Goal: Navigation & Orientation: Find specific page/section

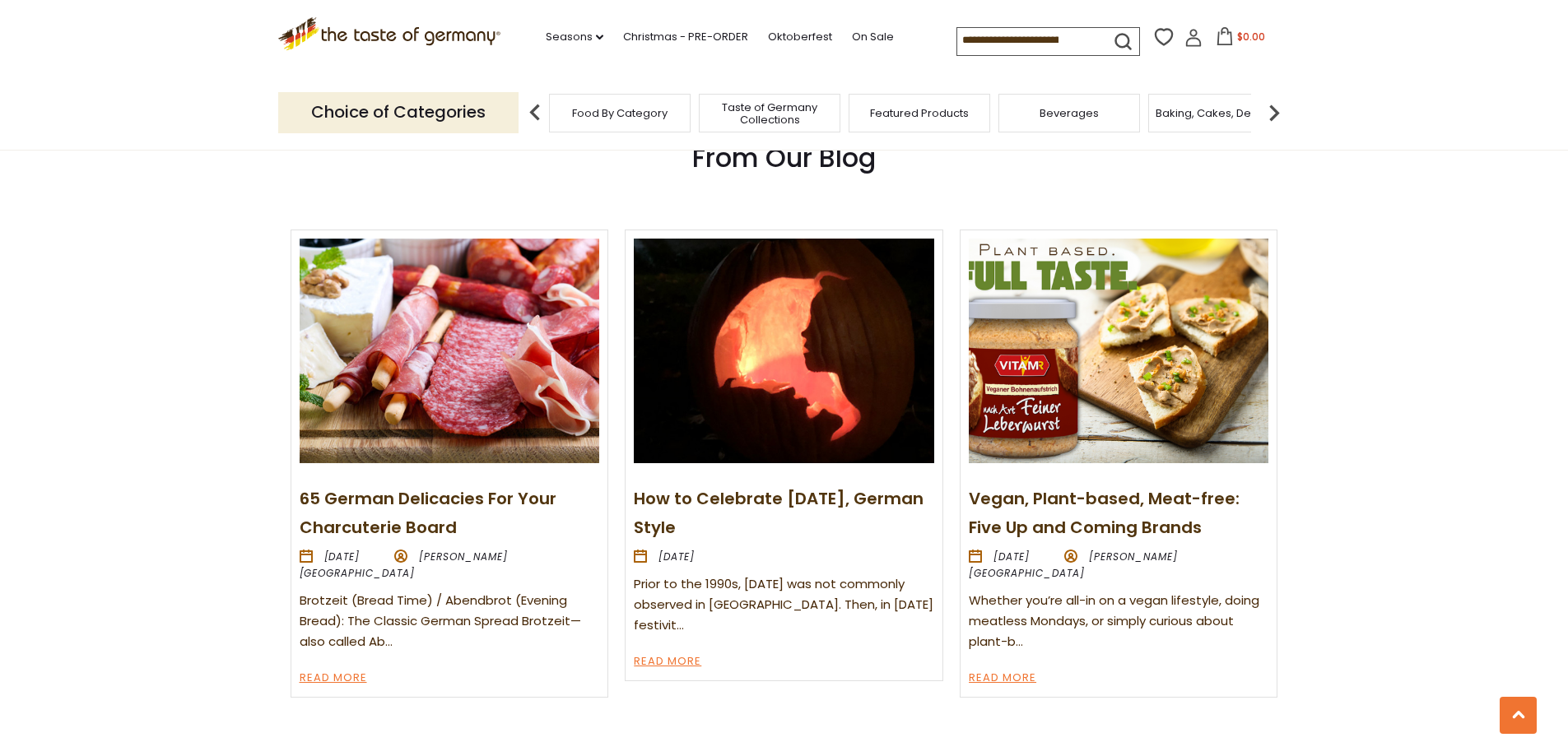
scroll to position [1891, 0]
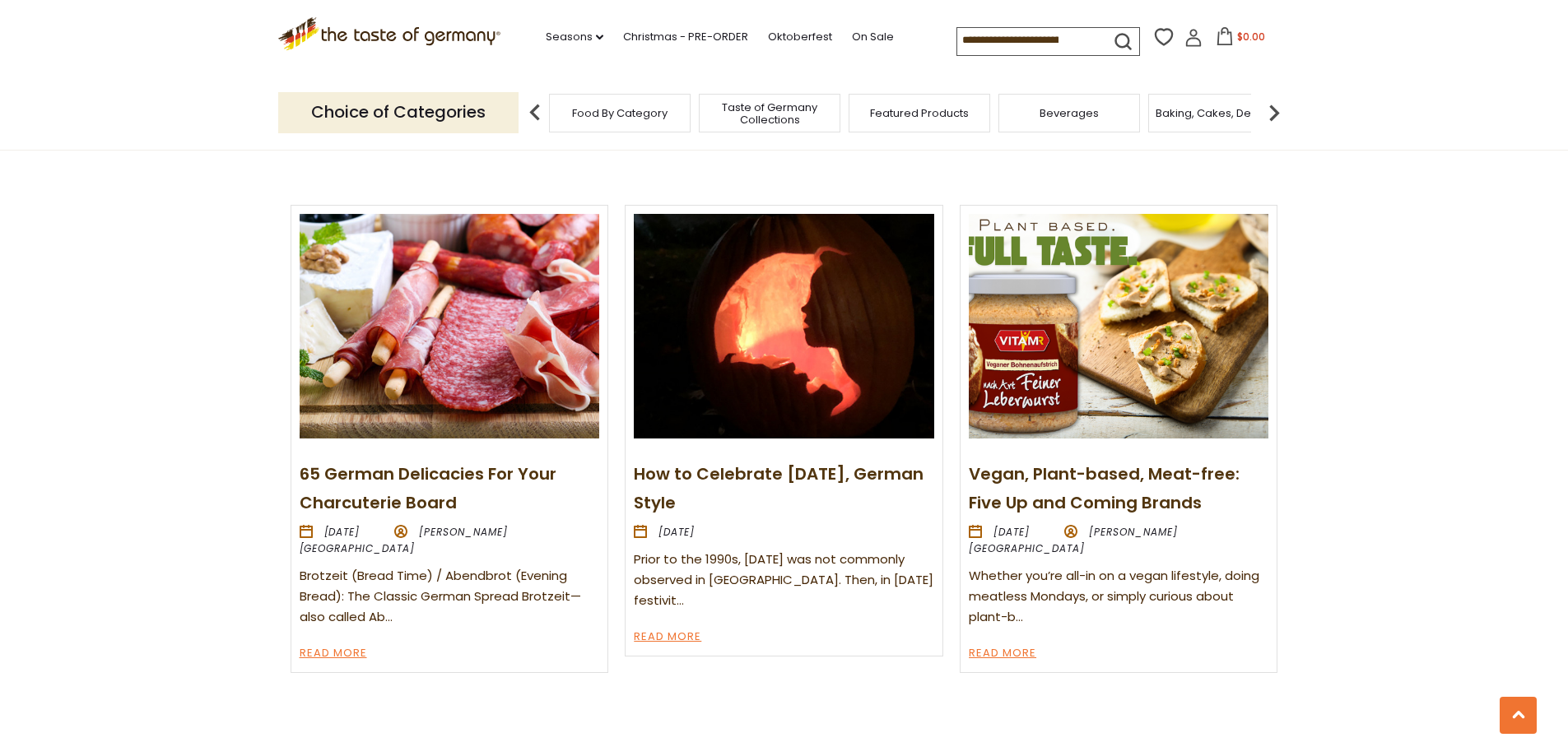
click at [742, 125] on span "Taste of Germany Collections" at bounding box center [769, 113] width 131 height 24
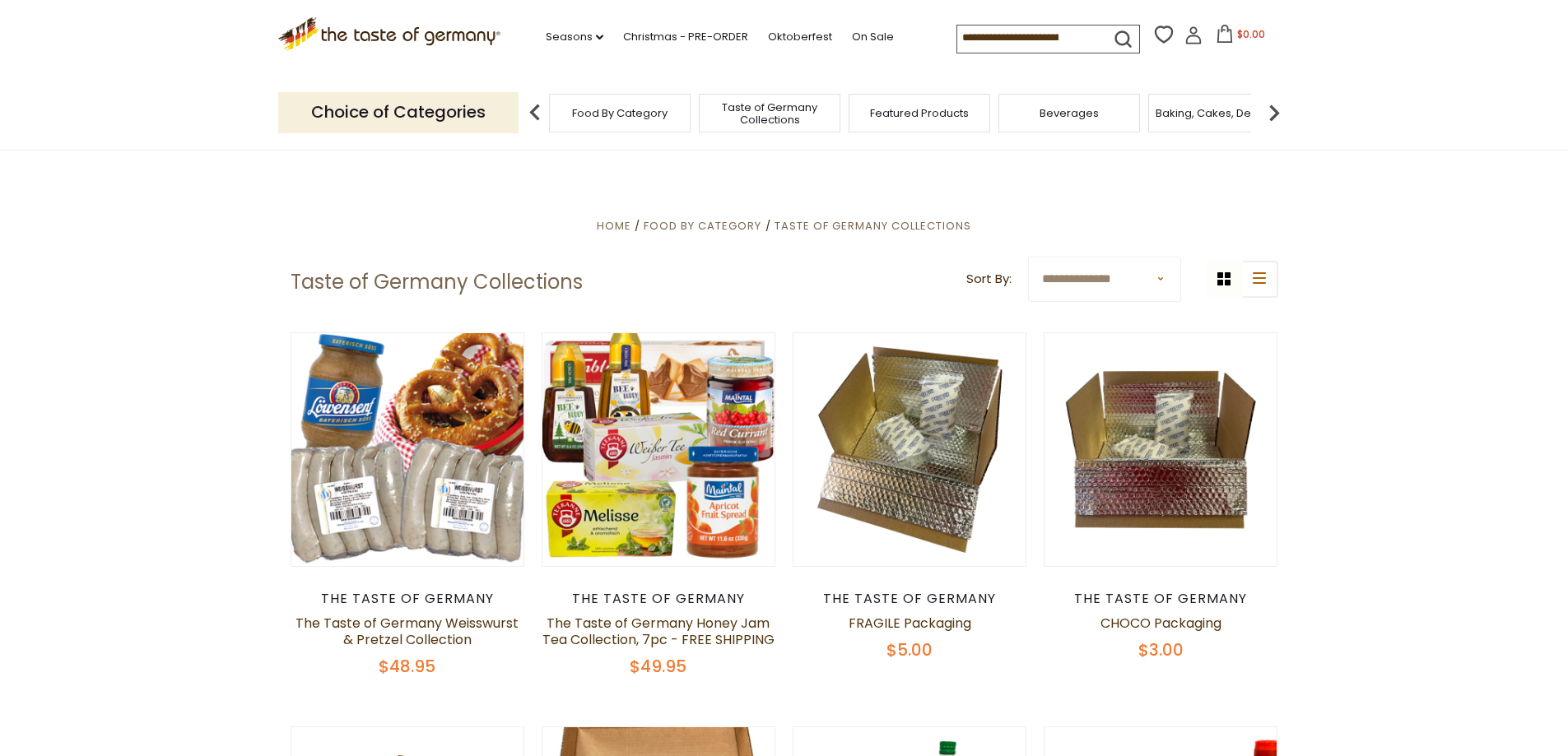
click at [532, 107] on img at bounding box center [534, 112] width 33 height 33
click at [420, 31] on icon ".st0{fill:#EDD300;} .st1{fill:#D33E21;}" at bounding box center [390, 33] width 223 height 33
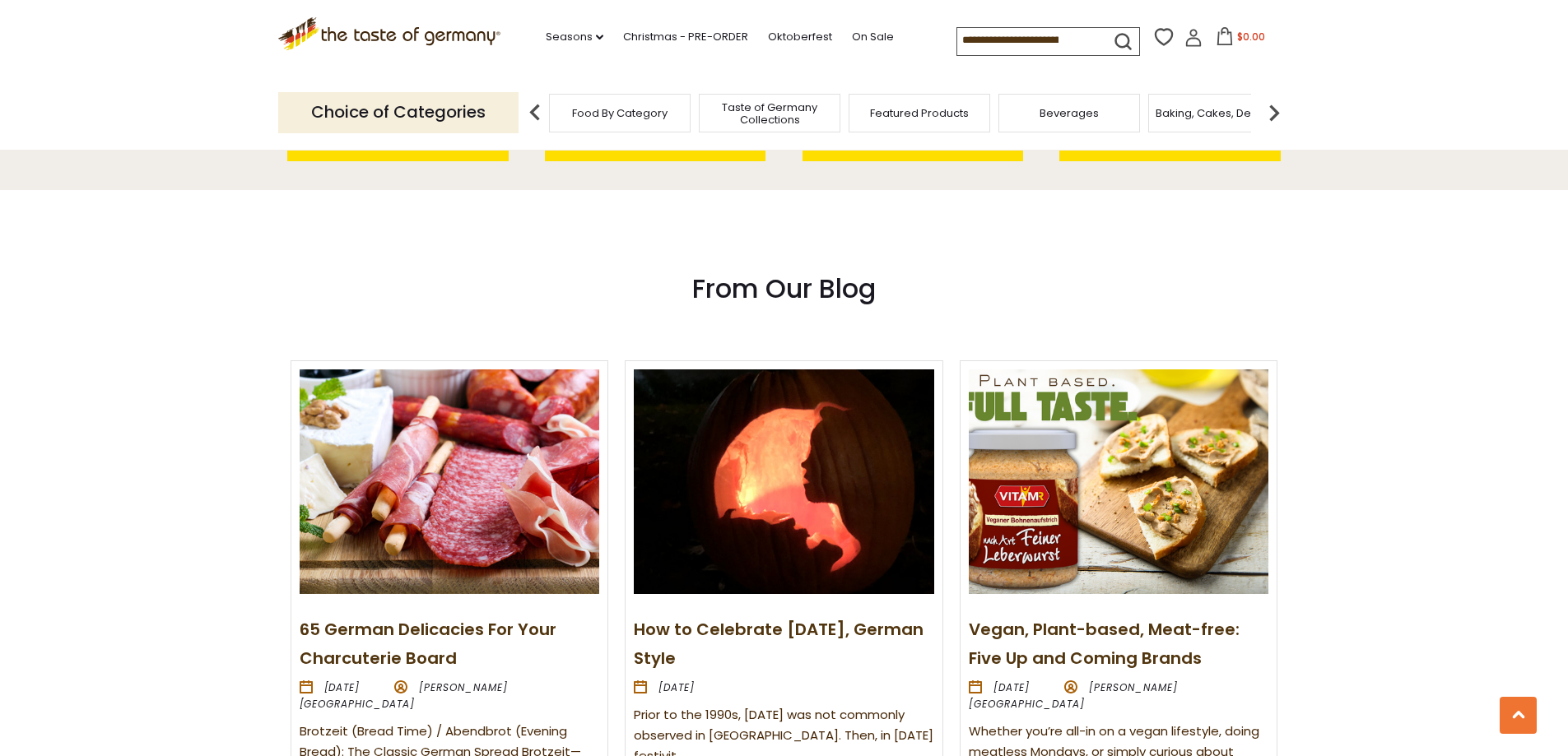
scroll to position [1891, 0]
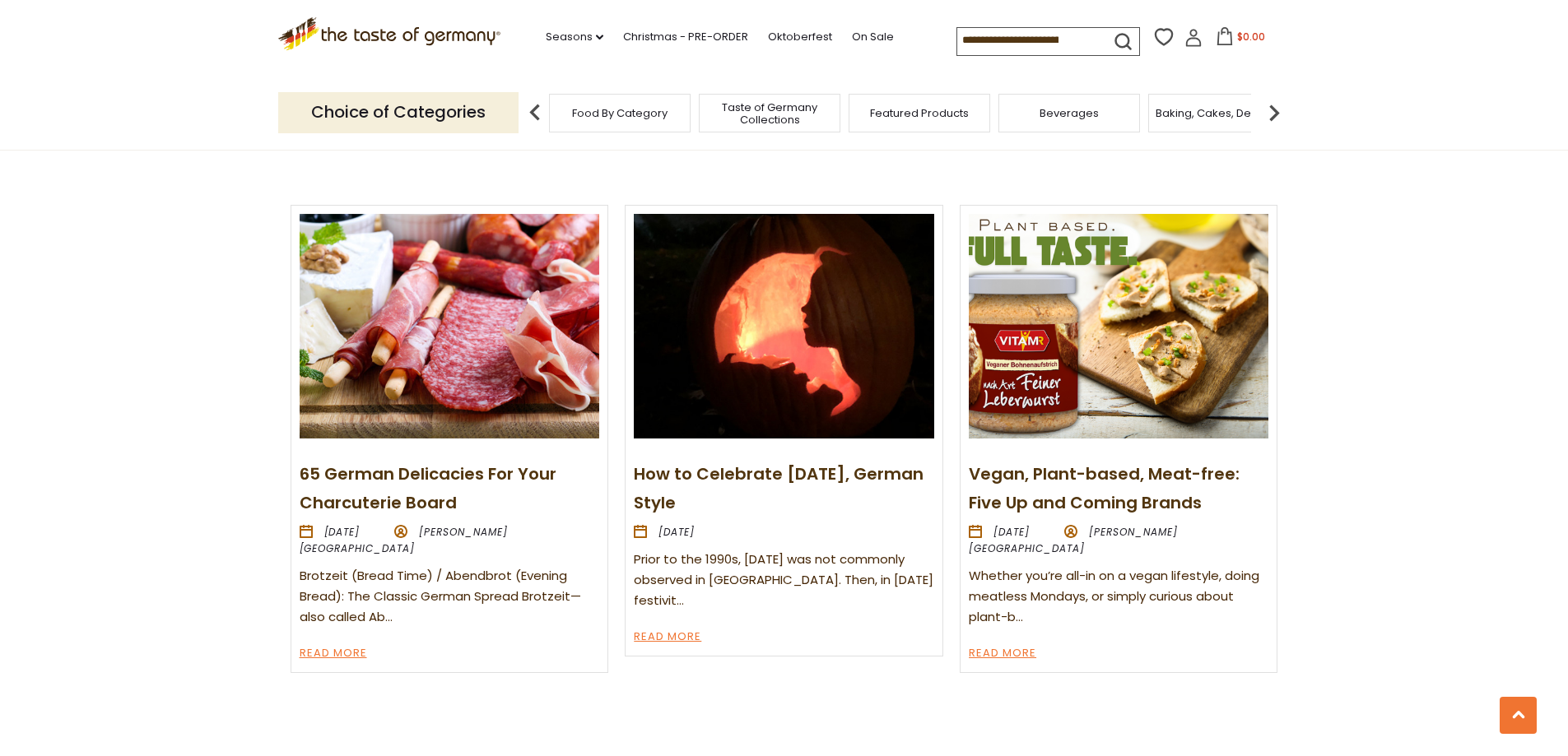
click at [415, 472] on link "65 German Delicacies For Your Charcuterie Board" at bounding box center [428, 488] width 256 height 52
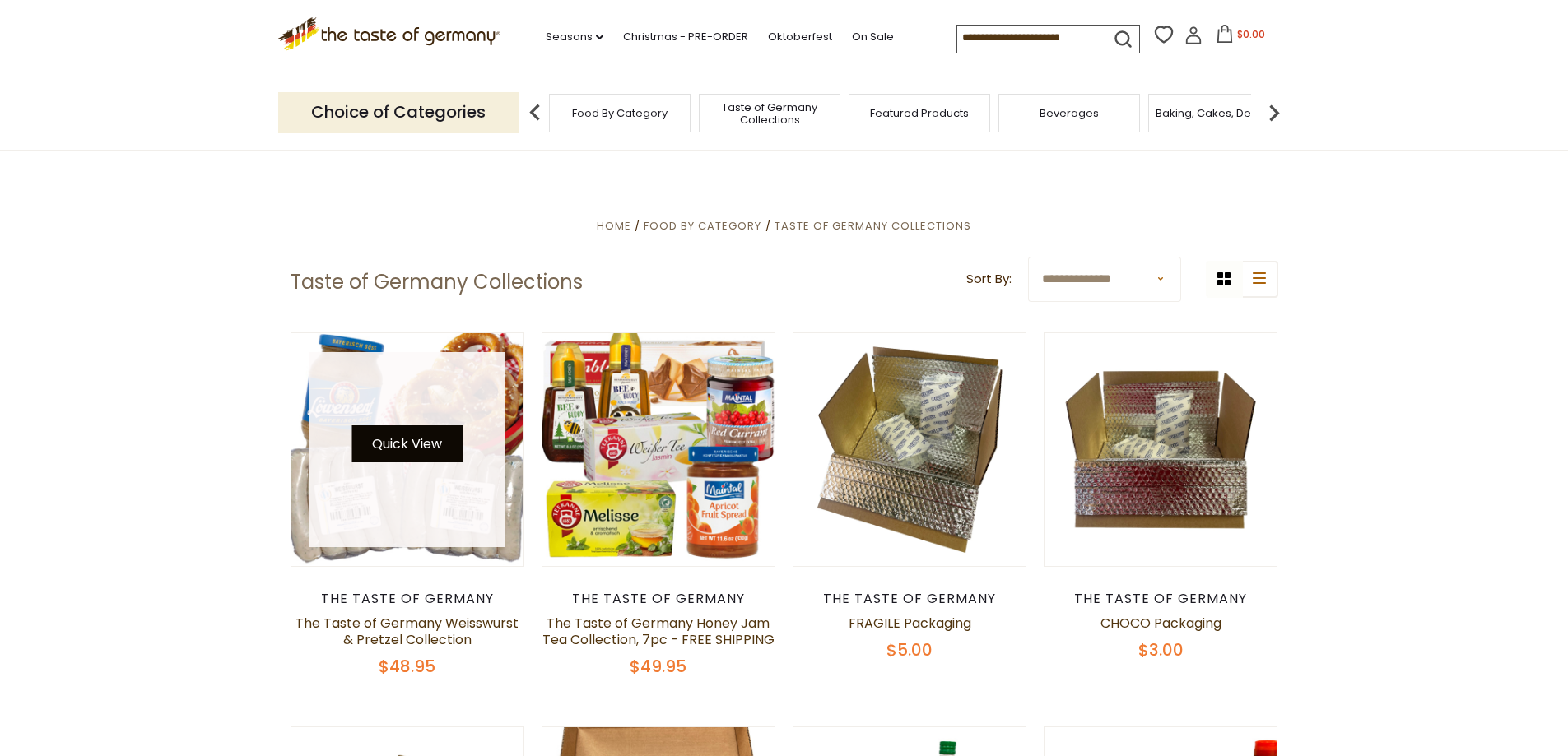
click at [409, 437] on button "Quick View" at bounding box center [407, 444] width 111 height 37
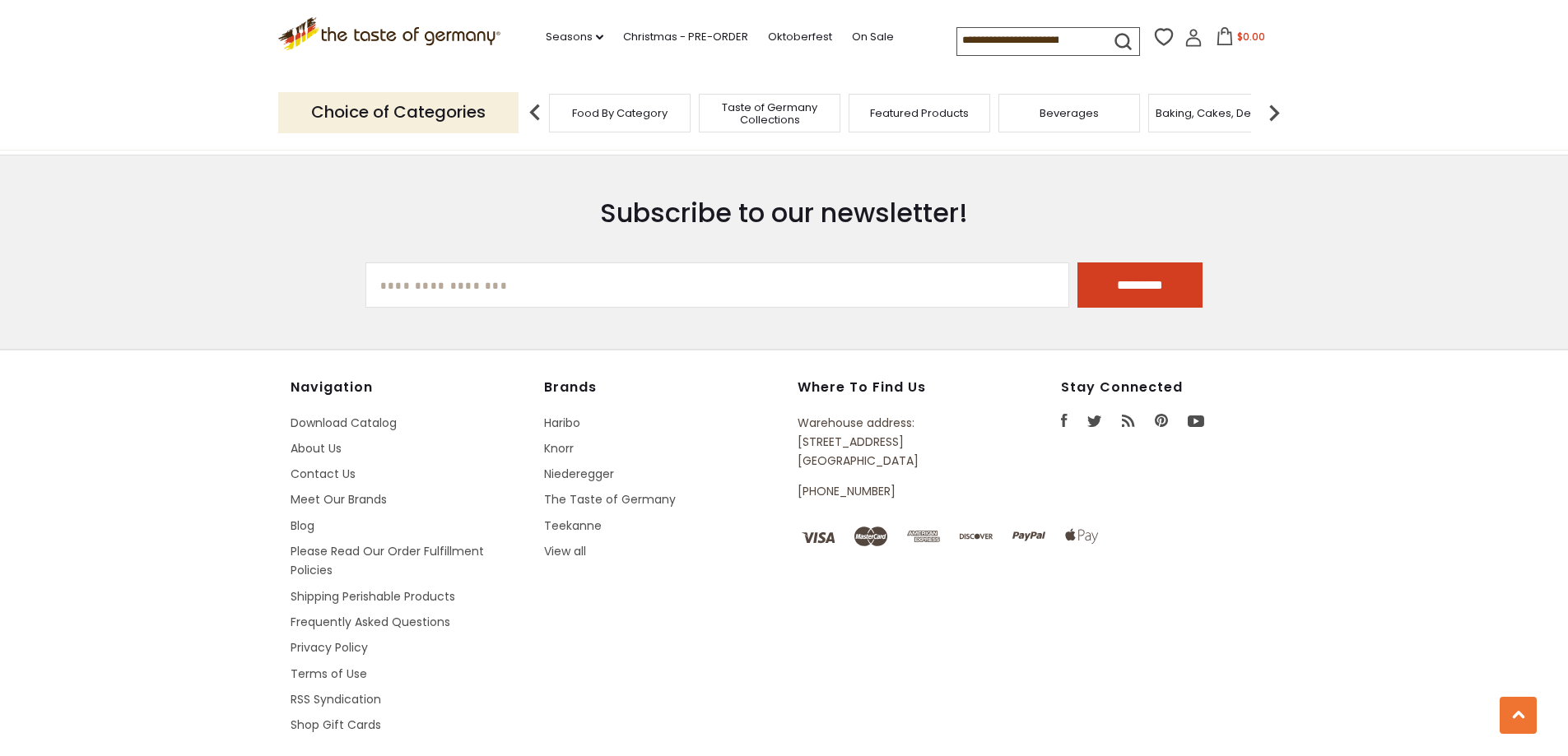
scroll to position [2962, 0]
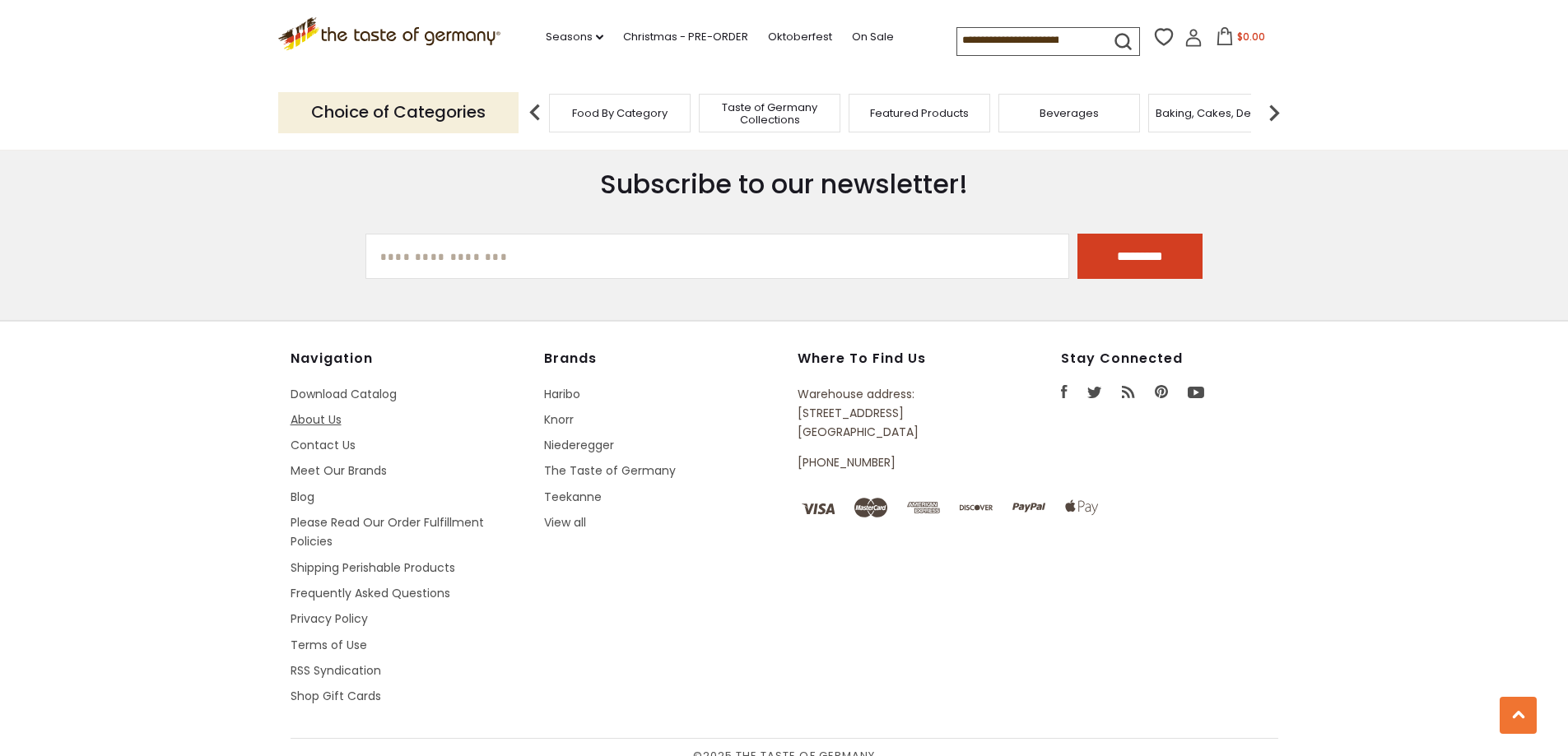
click at [311, 411] on link "About Us" at bounding box center [316, 419] width 51 height 16
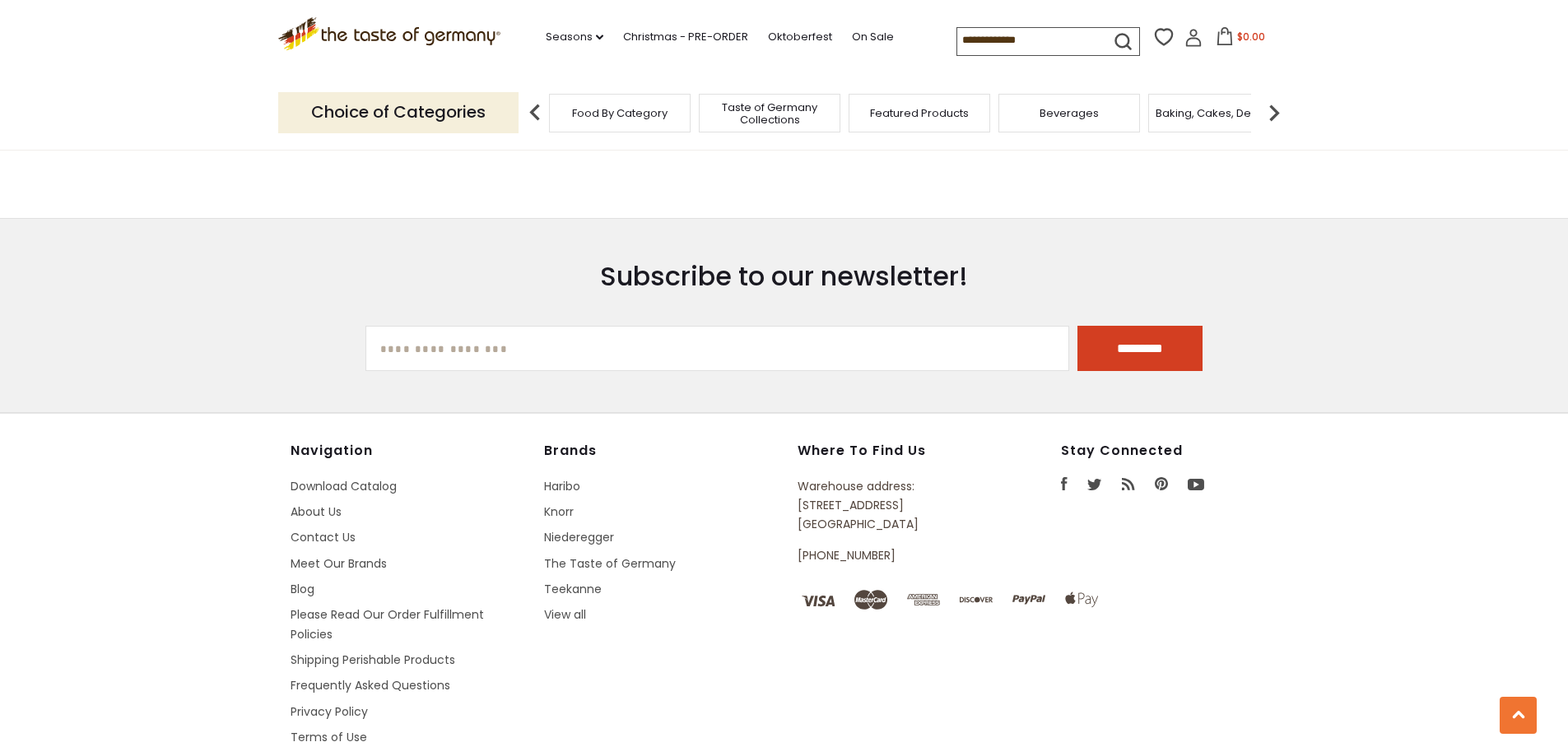
scroll to position [1359, 0]
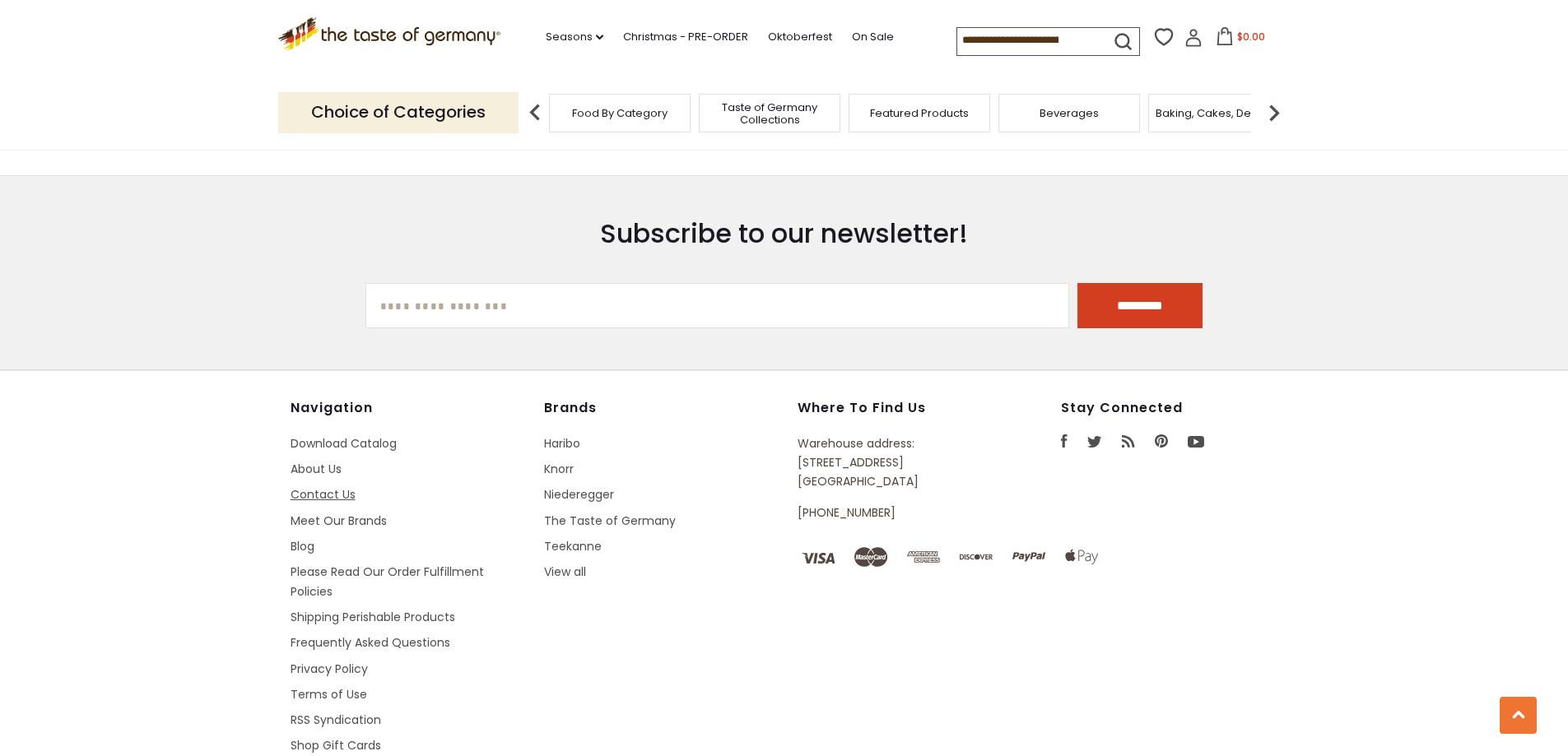
click at [329, 486] on link "Contact Us" at bounding box center [323, 494] width 65 height 16
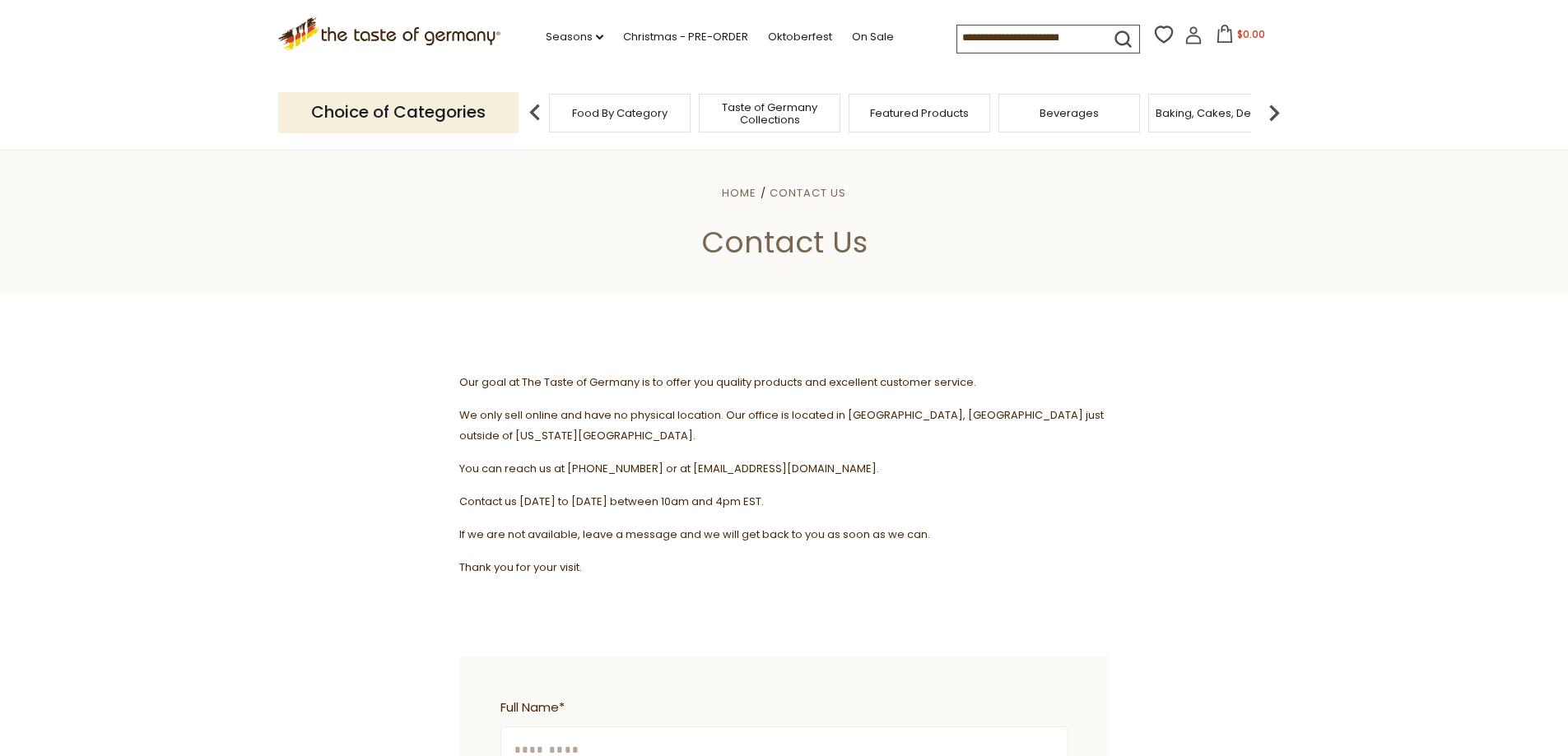
click at [1275, 108] on img at bounding box center [1274, 112] width 33 height 33
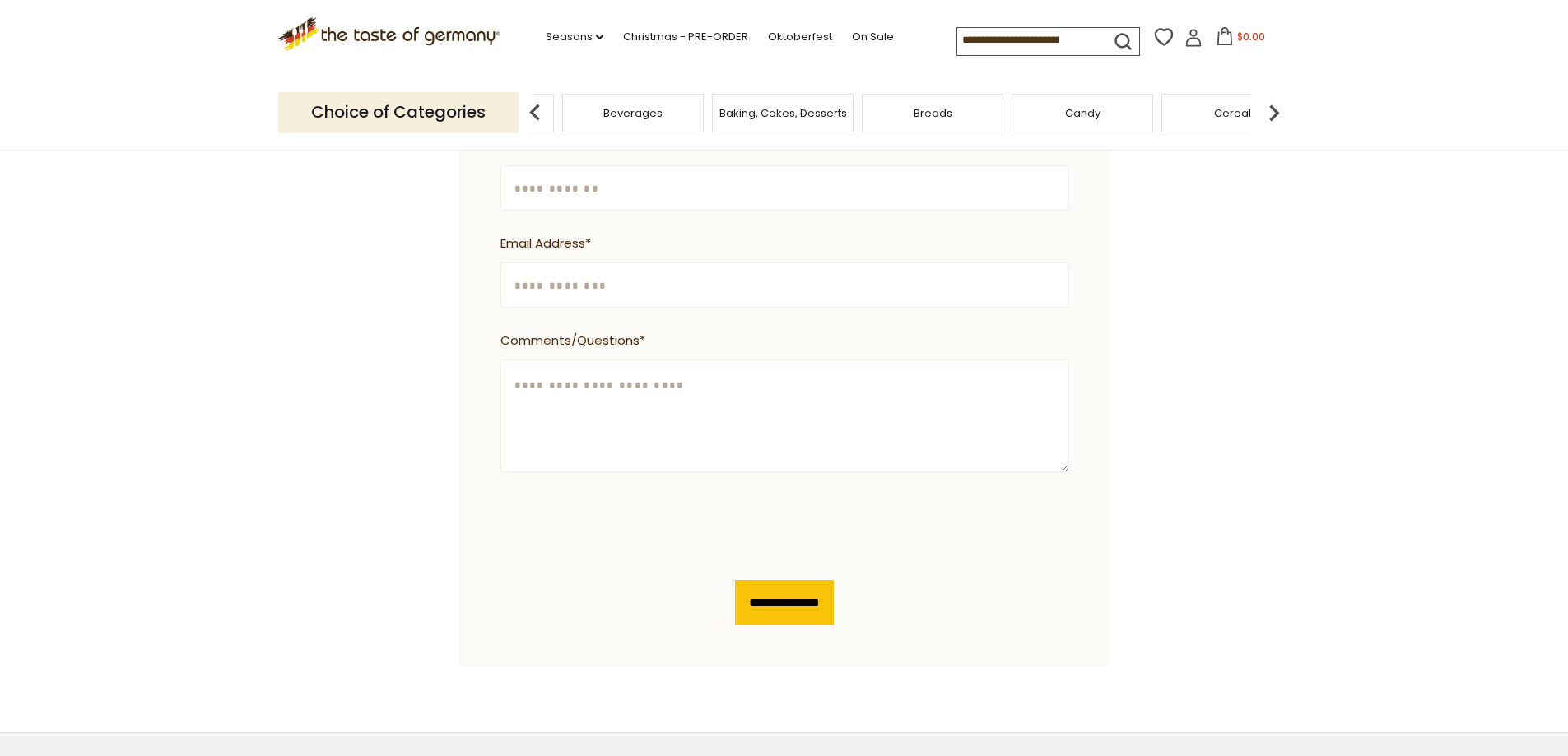
scroll to position [493, 0]
